Goal: Information Seeking & Learning: Learn about a topic

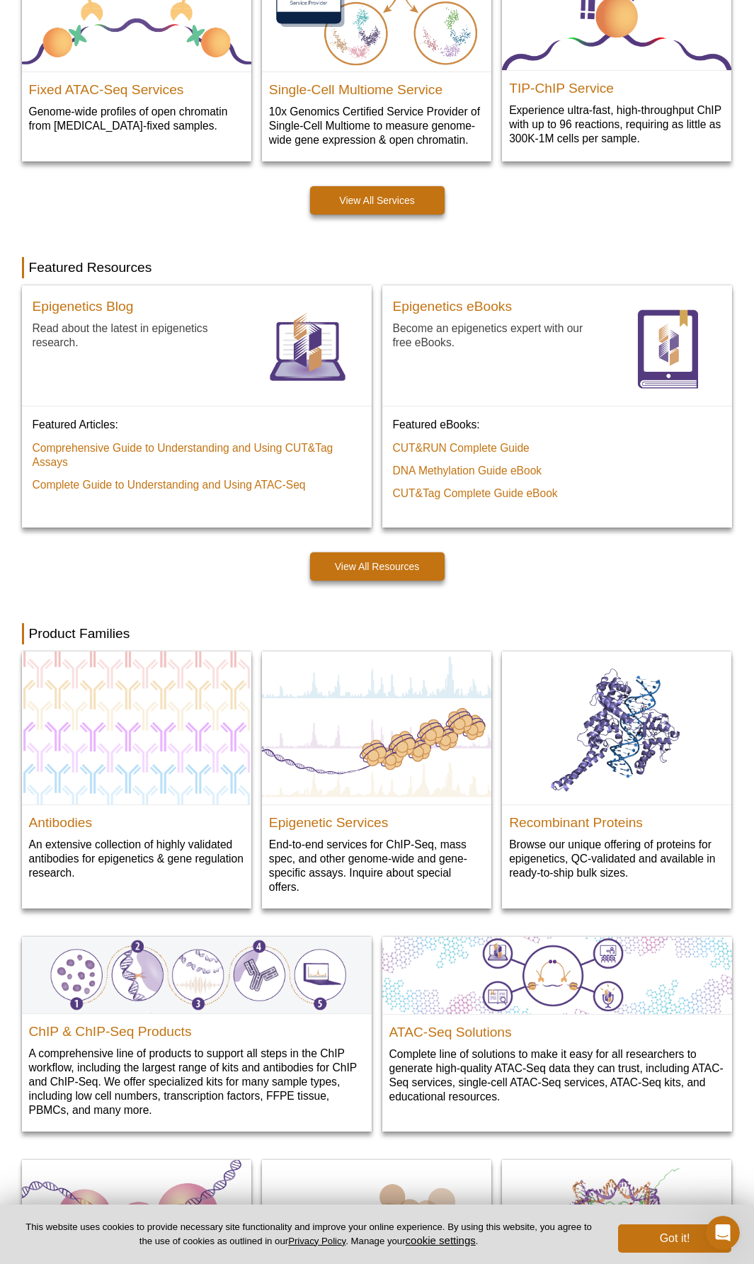
scroll to position [354, 0]
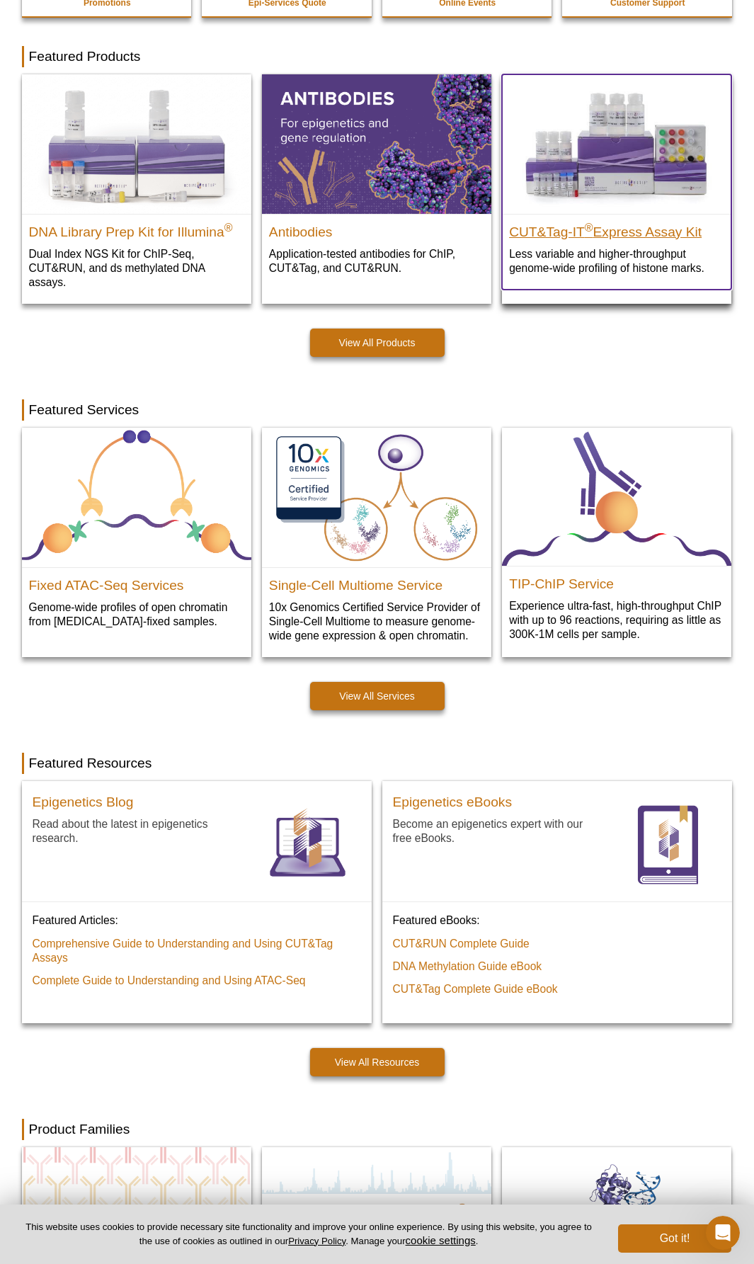
click at [579, 237] on h2 "CUT&Tag-IT ® Express Assay Kit" at bounding box center [616, 228] width 215 height 21
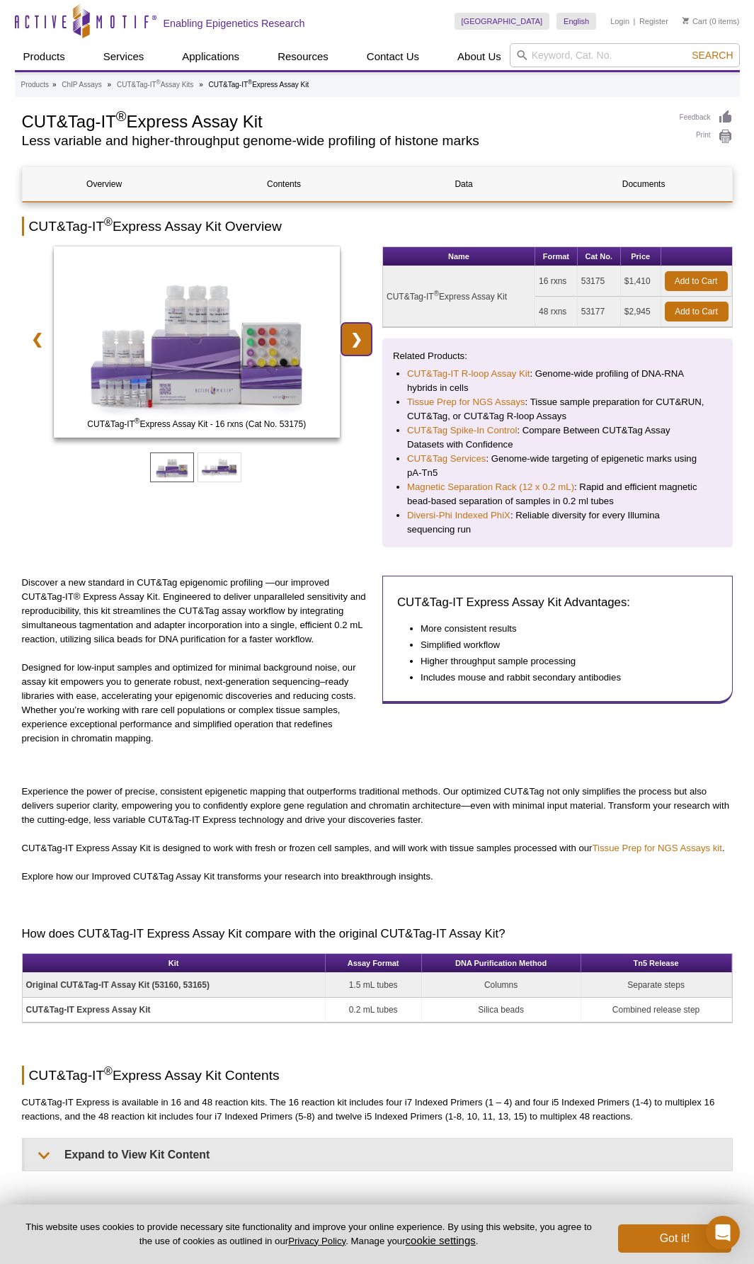
click at [366, 343] on link "❯" at bounding box center [356, 339] width 30 height 33
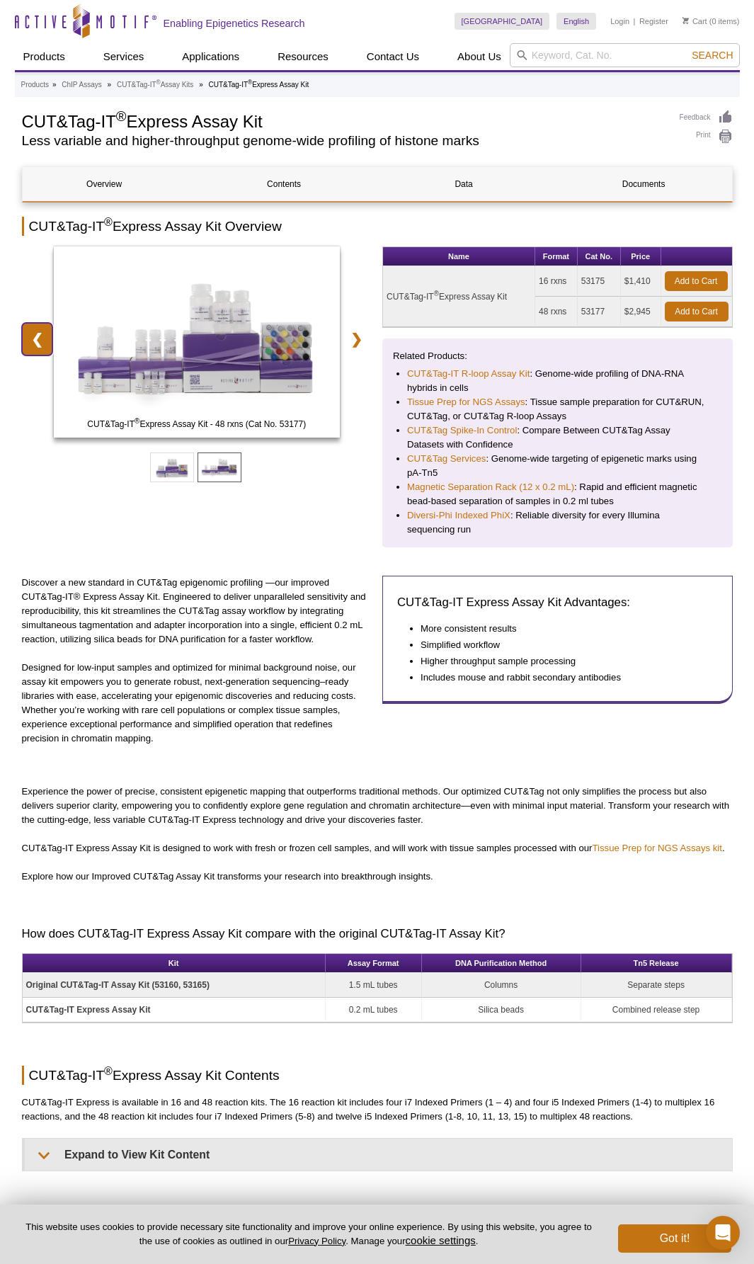
click at [42, 347] on link "❮" at bounding box center [37, 339] width 30 height 33
